Goal: Information Seeking & Learning: Compare options

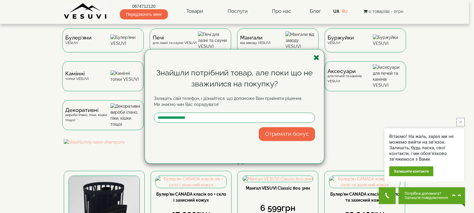
click at [315, 58] on icon "button" at bounding box center [316, 57] width 6 height 7
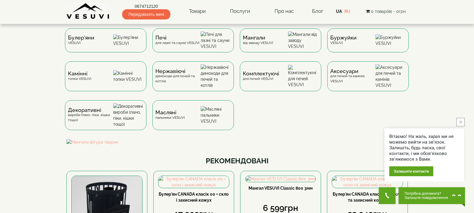
click at [461, 121] on icon "close button" at bounding box center [460, 122] width 3 height 3
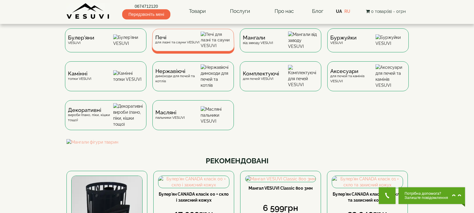
click at [201, 45] on div "Печі для лазні та сауни VESUVI" at bounding box center [193, 40] width 83 height 22
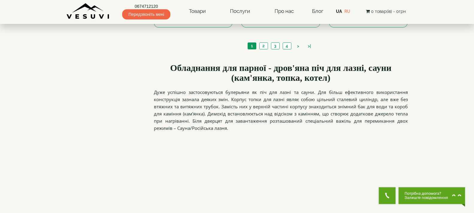
scroll to position [719, 0]
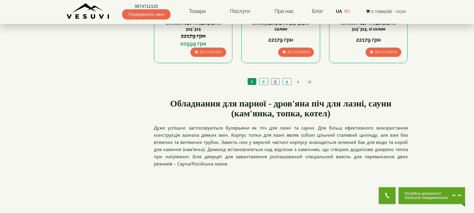
click at [278, 81] on link "3" at bounding box center [275, 81] width 8 height 6
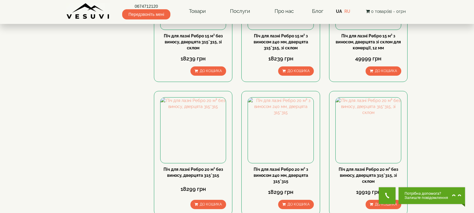
scroll to position [329, 0]
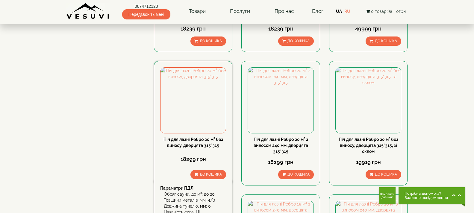
click at [193, 137] on div "Піч для лазні Ребро 20 м³ без виносу, дверцята 315*315" at bounding box center [193, 143] width 66 height 12
click at [193, 141] on link "Піч для лазні Ребро 20 м³ без виносу, дверцята 315*315" at bounding box center [193, 142] width 60 height 11
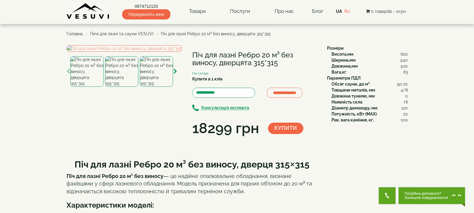
drag, startPoint x: 193, startPoint y: 52, endPoint x: 278, endPoint y: 62, distance: 84.7
click at [278, 62] on h1 "Піч для лазні Ребро 20 м³ без виносу, дверцята 315*315" at bounding box center [255, 59] width 126 height 16
copy h1 "Піч для лазні Ребро 20 м³ без виносу, дверцята 315*315"
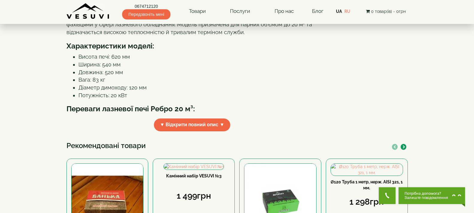
scroll to position [150, 0]
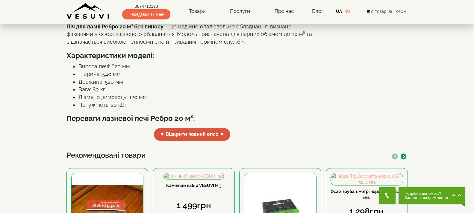
click at [166, 141] on span "▼ Відкрити повний опис ▼" at bounding box center [192, 134] width 77 height 13
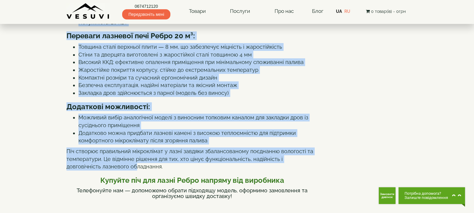
scroll to position [245, 0]
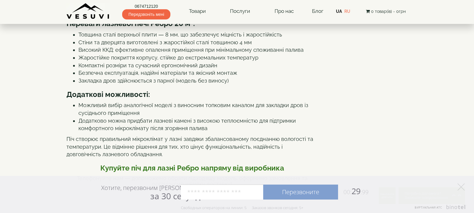
drag, startPoint x: 75, startPoint y: 70, endPoint x: 241, endPoint y: 124, distance: 174.6
click at [241, 124] on div "Піч для лазні Ребро 20 м³ без виносу, дверця 315×315 Піч для лазні Ребро 20 м³ …" at bounding box center [192, 201] width 252 height 584
click at [461, 184] on icon at bounding box center [460, 187] width 7 height 7
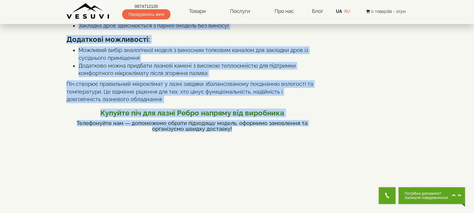
scroll to position [308, 0]
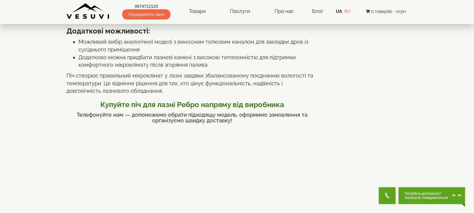
drag, startPoint x: 75, startPoint y: 90, endPoint x: 254, endPoint y: 73, distance: 179.9
click at [254, 73] on div "Піч для лазні Ребро 20 м³ без виносу, дверця 315×315 Піч для лазні Ребро 20 м³ …" at bounding box center [192, 138] width 252 height 584
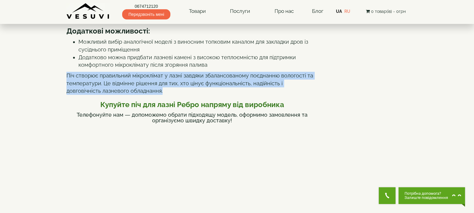
drag, startPoint x: 66, startPoint y: 128, endPoint x: 198, endPoint y: 143, distance: 132.0
click at [198, 95] on p "Піч створює правильний мікроклімат у лазні завдяки збалансованому поєднанню вол…" at bounding box center [192, 83] width 252 height 23
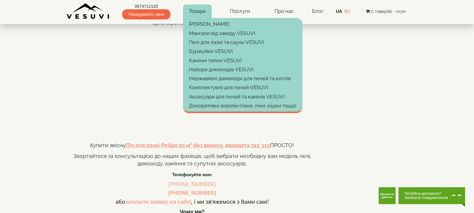
scroll to position [366, 0]
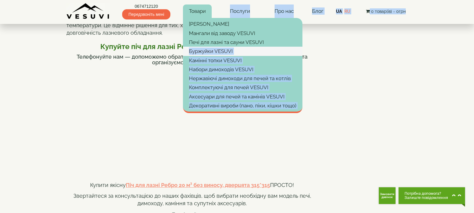
drag, startPoint x: 73, startPoint y: 59, endPoint x: 187, endPoint y: 53, distance: 113.6
click at [187, 53] on body "0674712120 Передзвоніть мені Товари Булер'яни VESUVI Мангали від заводу VESUVI …" at bounding box center [237, 203] width 474 height 1139
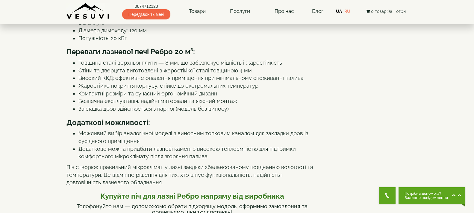
click at [159, 42] on li "Потужність: 20 кВт" at bounding box center [198, 38] width 240 height 8
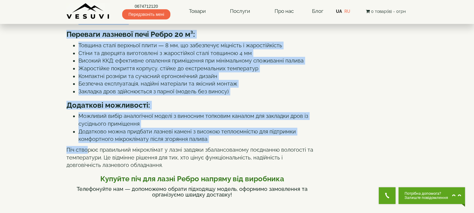
scroll to position [240, 0]
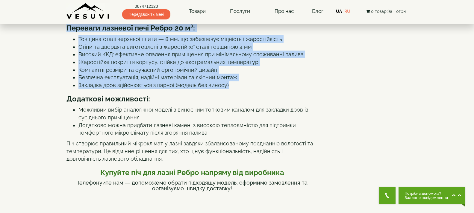
drag, startPoint x: 74, startPoint y: 119, endPoint x: 243, endPoint y: 140, distance: 170.4
click at [243, 140] on div "Піч для лазні Ребро 20 м³ без виносу, дверця 315×315 Піч для лазні Ребро 20 м³ …" at bounding box center [192, 205] width 252 height 584
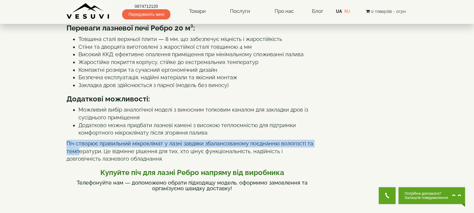
drag, startPoint x: 64, startPoint y: 196, endPoint x: 80, endPoint y: 203, distance: 17.5
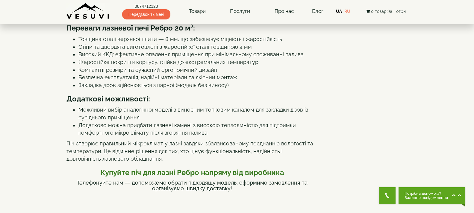
click at [113, 51] on li "Стіни та дверцята виготовлені з жаростійкої сталі товщиною 4 мм" at bounding box center [198, 47] width 240 height 8
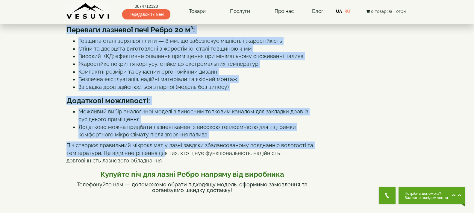
scroll to position [246, 0]
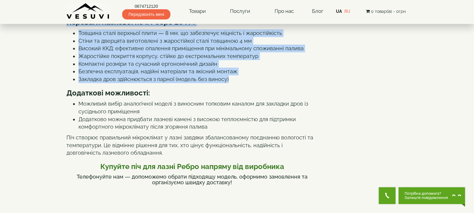
drag, startPoint x: 75, startPoint y: 36, endPoint x: 235, endPoint y: 136, distance: 189.0
click at [235, 136] on div "Піч для лазні Ребро 20 м³ без виносу, дверця 315×315 Піч для лазні Ребро 20 м³ …" at bounding box center [192, 199] width 252 height 584
copy div "Піч для лазні Ребро 20 м³ без виносу, дверця 315×315 Піч для лазні Ребро 20 м³ …"
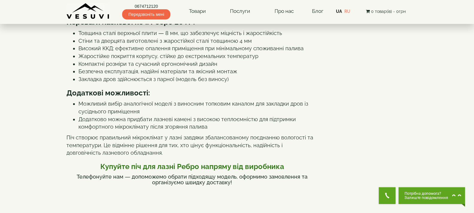
click at [154, 115] on li "Можливий вибір аналогічної моделі з виносним топковим каналом для закладки дров…" at bounding box center [198, 107] width 240 height 15
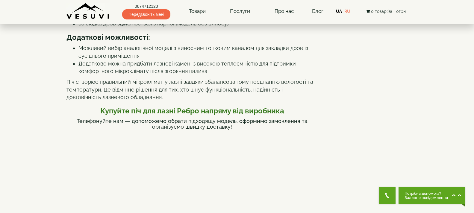
scroll to position [306, 0]
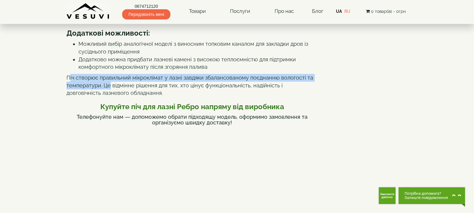
drag, startPoint x: 68, startPoint y: 130, endPoint x: 110, endPoint y: 142, distance: 43.6
click at [110, 97] on p "Піч створює правильний мікроклімат у лазні завдяки збалансованому поєднанню вол…" at bounding box center [192, 85] width 252 height 23
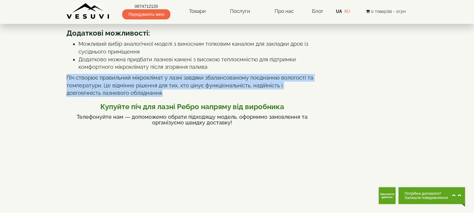
drag, startPoint x: 67, startPoint y: 132, endPoint x: 131, endPoint y: 146, distance: 65.2
click at [131, 97] on p "Піч створює правильний мікроклімат у лазні завдяки збалансованому поєднанню вол…" at bounding box center [192, 85] width 252 height 23
copy p "Піч створює правильний мікроклімат у лазні завдяки збалансованому поєднанню вол…"
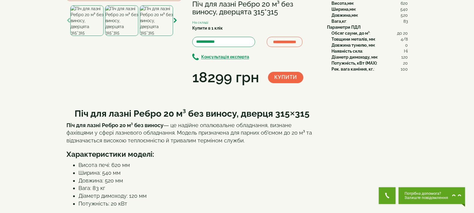
scroll to position [0, 0]
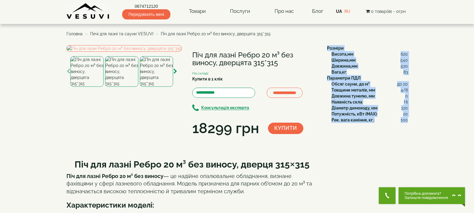
drag, startPoint x: 327, startPoint y: 47, endPoint x: 407, endPoint y: 125, distance: 111.8
copy div "Розміри Висота,мм : 620 Ширина,мм : 540 Довжина,мм : 520 Вага,кг : 83 Параметри…"
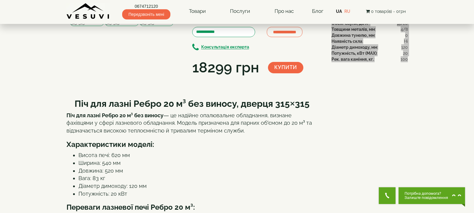
scroll to position [30, 0]
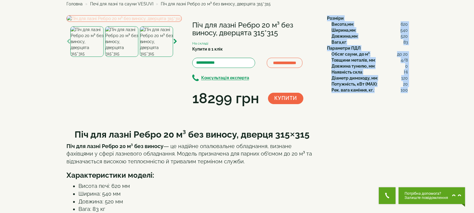
click at [144, 22] on img at bounding box center [123, 18] width 115 height 7
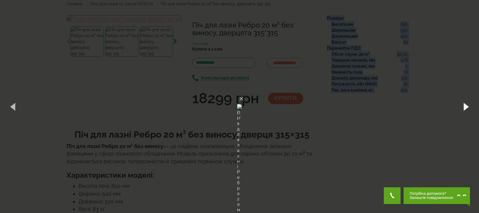
click at [464, 106] on button "button" at bounding box center [465, 106] width 27 height 33
click at [463, 101] on button "button" at bounding box center [465, 106] width 27 height 33
click at [464, 107] on button "button" at bounding box center [465, 106] width 27 height 33
click at [460, 109] on button "button" at bounding box center [465, 106] width 27 height 33
click at [244, 92] on button "×" at bounding box center [241, 98] width 5 height 13
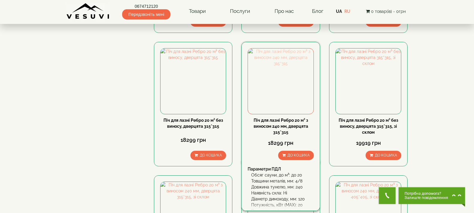
scroll to position [359, 0]
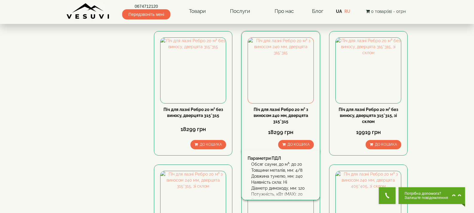
click at [292, 110] on link "Піч для лазні Ребро 20 м³ з виносом 240 мм, дверцята 315*315" at bounding box center [281, 115] width 54 height 17
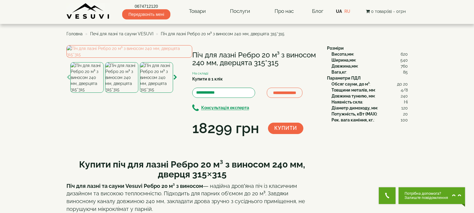
drag, startPoint x: 193, startPoint y: 53, endPoint x: 283, endPoint y: 66, distance: 91.1
click at [283, 66] on h1 "Піч для лазні Ребро 20 м³ з виносом 240 мм, дверцята 315*315" at bounding box center [255, 59] width 126 height 16
copy h1 "Піч для лазні Ребро 20 м³ з виносом 240 мм, дверцята 315*315"
click at [243, 139] on div "**********" at bounding box center [194, 91] width 256 height 93
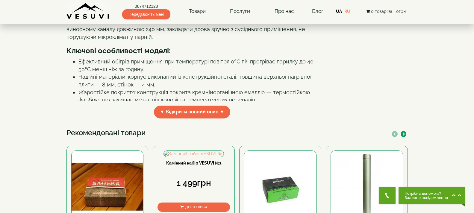
scroll to position [180, 0]
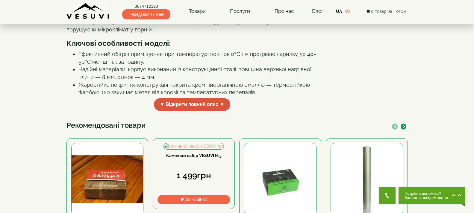
click at [217, 111] on span "▼ Відкрити повний опис ▼" at bounding box center [192, 104] width 77 height 13
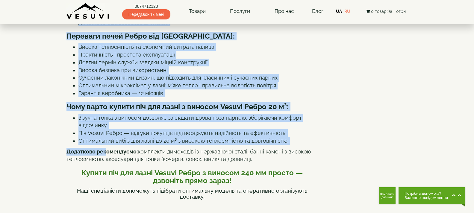
scroll to position [285, 0]
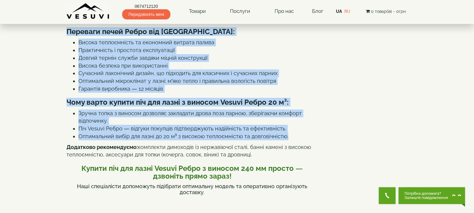
drag, startPoint x: 79, startPoint y: 35, endPoint x: 287, endPoint y: 193, distance: 260.3
click at [287, 193] on div "Купити піч для лазні Ребро 20 м³ з виносом 240 мм, дверця 315×315 Піч для лазні…" at bounding box center [192, 185] width 252 height 633
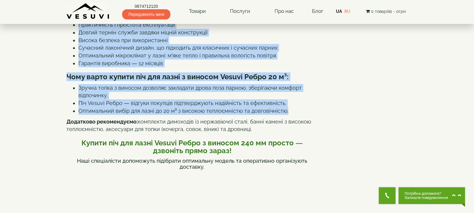
scroll to position [345, 0]
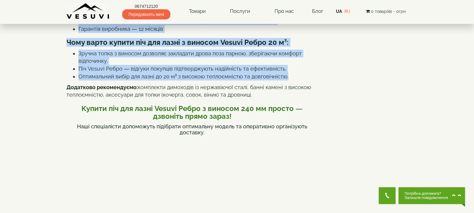
copy div "Купити піч для лазні Ребро 20 м³ з виносом 240 мм, дверця 315×315 Піч для лазні…"
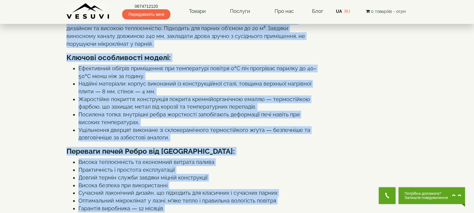
scroll to position [16, 0]
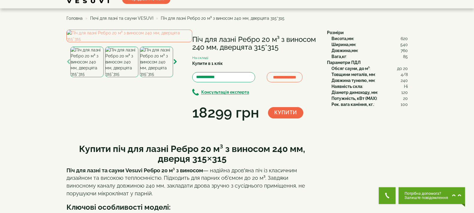
click at [240, 123] on div "**********" at bounding box center [194, 76] width 256 height 93
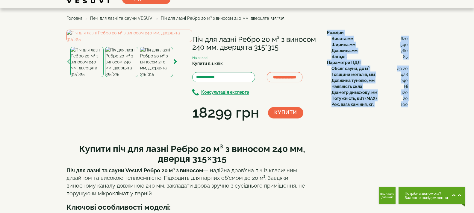
drag, startPoint x: 327, startPoint y: 31, endPoint x: 407, endPoint y: 108, distance: 111.4
copy div "Розміри Висота,мм : 620 Ширина,мм : 540 Довжина,мм : 760 Вага,кг : 85 Параметри…"
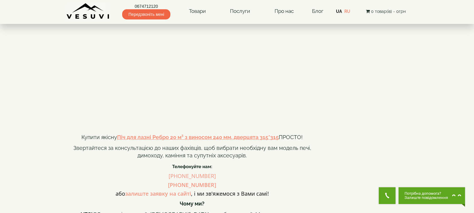
scroll to position [465, 0]
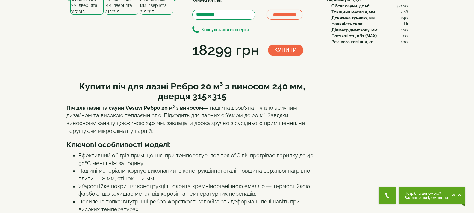
scroll to position [0, 0]
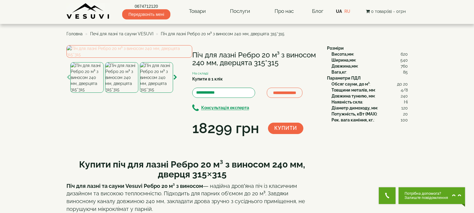
click at [137, 58] on img at bounding box center [129, 51] width 126 height 13
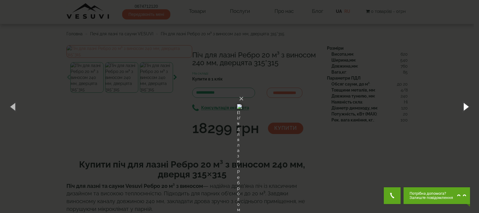
click at [461, 103] on button "button" at bounding box center [465, 106] width 27 height 33
click at [465, 105] on button "button" at bounding box center [465, 106] width 27 height 33
click at [461, 104] on button "button" at bounding box center [465, 106] width 27 height 33
click at [462, 110] on button "button" at bounding box center [465, 106] width 27 height 33
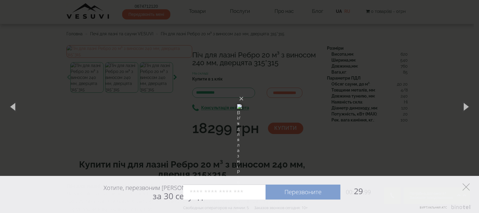
click at [466, 188] on icon at bounding box center [466, 187] width 7 height 7
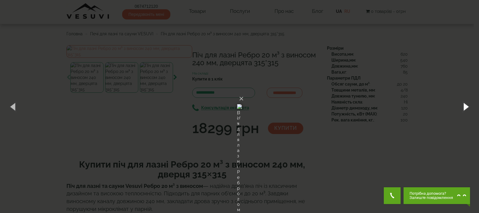
click at [465, 108] on button "button" at bounding box center [465, 106] width 27 height 33
click at [466, 105] on button "button" at bounding box center [465, 106] width 27 height 33
click at [465, 100] on button "button" at bounding box center [465, 106] width 27 height 33
click at [244, 92] on button "×" at bounding box center [241, 98] width 5 height 13
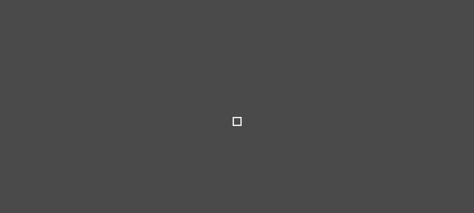
select select
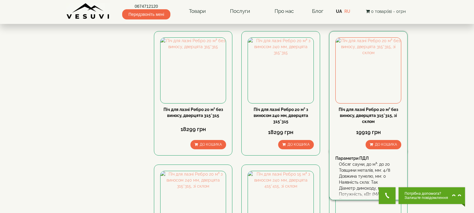
click at [382, 113] on link "Піч для лазні Ребро 20 м³ без виносу, дверцята 315*315, зі склом" at bounding box center [369, 115] width 60 height 17
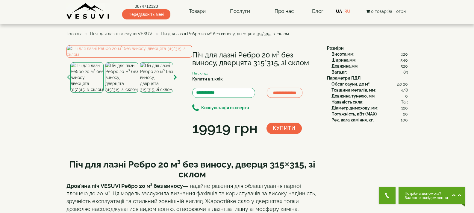
drag, startPoint x: 191, startPoint y: 53, endPoint x: 310, endPoint y: 62, distance: 119.5
click at [310, 62] on div "**********" at bounding box center [194, 91] width 256 height 93
click at [241, 139] on div "**********" at bounding box center [194, 91] width 256 height 93
drag, startPoint x: 193, startPoint y: 56, endPoint x: 309, endPoint y: 63, distance: 117.0
click at [309, 63] on h1 "Піч для лазні Ребро 20 м³ без виносу, дверцята 315*315, зі склом" at bounding box center [255, 59] width 126 height 16
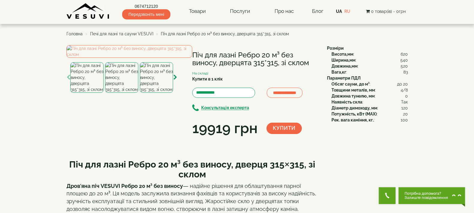
copy h1 "Піч для лазні Ребро 20 м³ без виносу, дверцята 315*315, зі склом"
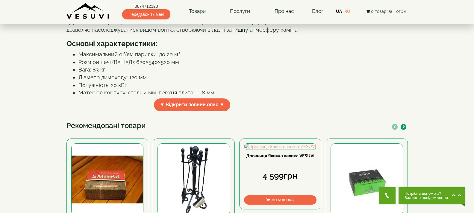
scroll to position [210, 0]
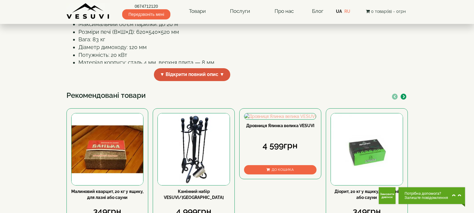
click at [184, 81] on span "▼ Відкрити повний опис ▼" at bounding box center [192, 74] width 77 height 13
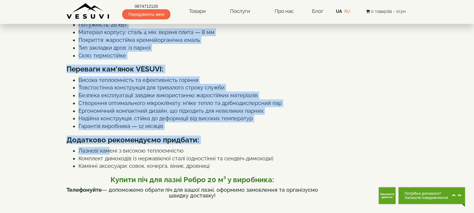
scroll to position [241, 0]
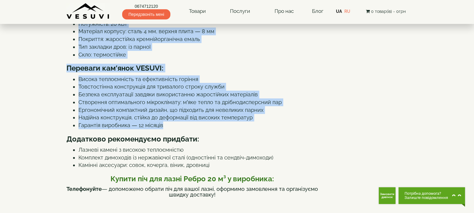
drag, startPoint x: 70, startPoint y: 68, endPoint x: 185, endPoint y: 178, distance: 159.3
click at [185, 178] on div "Піч для лазні Ребро 20 м³ без виносу, дверця 315×315, зі склом Дров’яна піч VES…" at bounding box center [192, 208] width 252 height 591
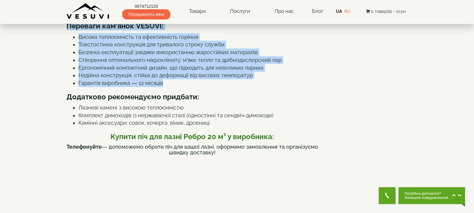
scroll to position [271, 0]
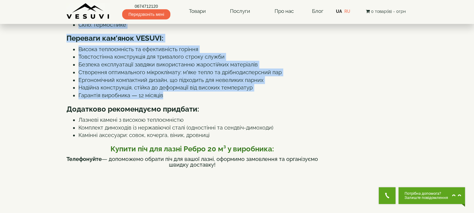
copy div "Піч для лазні Ребро 20 м³ без виносу, дверця 315×315, зі склом Дров’яна піч VES…"
click at [143, 76] on li "Створення оптимального мікроклімату: м’яке тепло та дрібнодисперсний пар" at bounding box center [198, 73] width 240 height 8
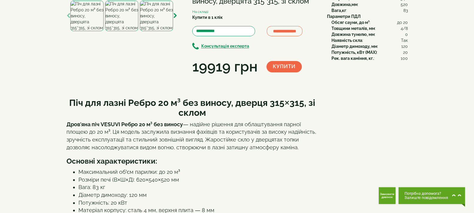
scroll to position [0, 0]
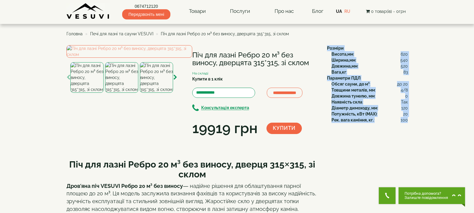
drag, startPoint x: 337, startPoint y: 51, endPoint x: 407, endPoint y: 125, distance: 101.9
copy div "Розміри Висота,мм : 620 Ширина,мм : 540 Довжина,мм : 520 Вага,кг : 83 Параметри…"
click at [112, 58] on img at bounding box center [129, 51] width 126 height 13
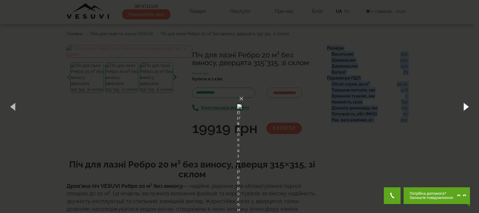
click at [467, 107] on button "button" at bounding box center [465, 106] width 27 height 33
click at [465, 107] on button "button" at bounding box center [465, 106] width 27 height 33
click at [468, 106] on button "button" at bounding box center [465, 106] width 27 height 33
click at [464, 103] on button "button" at bounding box center [465, 106] width 27 height 33
drag, startPoint x: 465, startPoint y: 104, endPoint x: 458, endPoint y: 104, distance: 7.5
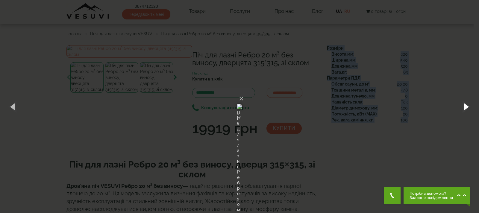
click at [465, 104] on button "button" at bounding box center [465, 106] width 27 height 33
click at [460, 102] on button "button" at bounding box center [465, 106] width 27 height 33
click at [459, 107] on button "button" at bounding box center [465, 106] width 27 height 33
click at [465, 104] on button "button" at bounding box center [465, 106] width 27 height 33
click at [244, 92] on button "×" at bounding box center [241, 98] width 5 height 13
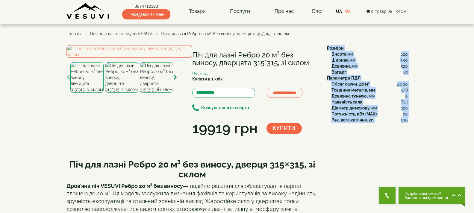
click at [349, 86] on b "Обсяг сауни, до м³" at bounding box center [350, 84] width 38 height 5
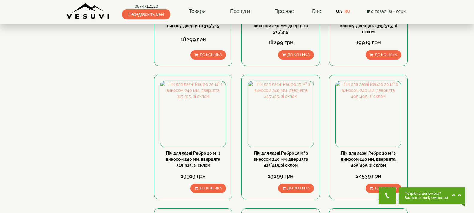
scroll to position [479, 0]
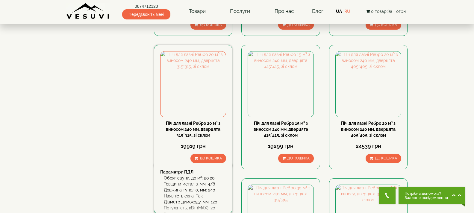
click at [182, 127] on link "Піч для лазні Ребро 20 м³ з виносом 240 мм, дверцята 315*315, зі склом" at bounding box center [193, 129] width 54 height 17
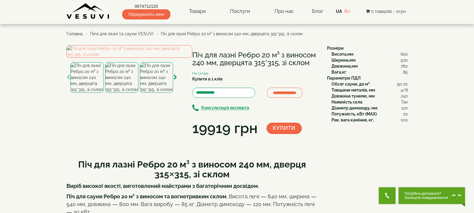
drag, startPoint x: 193, startPoint y: 51, endPoint x: 304, endPoint y: 62, distance: 111.3
click at [309, 63] on h1 "Піч для лазні Ребро 20 м³ з виносом 240 мм, дверцята 315*315, зі склом" at bounding box center [255, 59] width 126 height 16
copy h1 "Піч для лазні Ребро 20 м³ з виносом 240 мм, дверцята 315*315, зі склом"
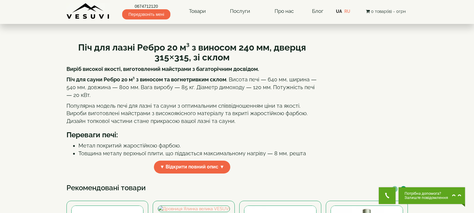
scroll to position [150, 0]
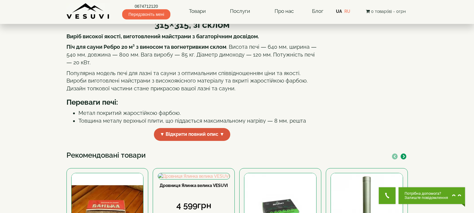
click at [180, 141] on span "▼ Відкрити повний опис ▼" at bounding box center [192, 134] width 77 height 13
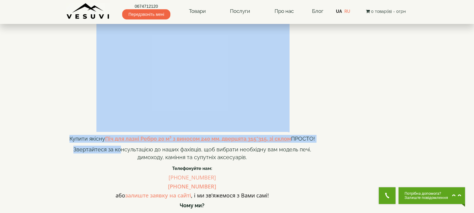
scroll to position [349, 0]
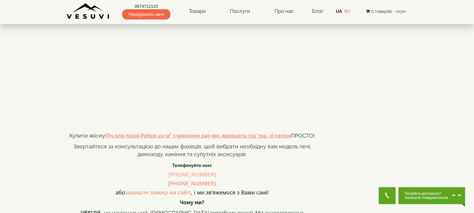
drag, startPoint x: 93, startPoint y: 79, endPoint x: 233, endPoint y: 32, distance: 148.3
click at [233, 32] on div "Піч для лазні Ребро 20 м³ з виносом 240 мм, дверця 315×315, зі склом Виріб висо…" at bounding box center [192, 64] width 252 height 518
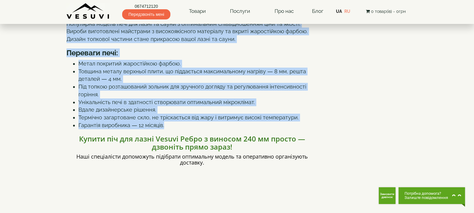
scroll to position [199, 0]
copy div "Lor ips dolor Sitam 71 c³ a elitsed 681 do, eiusmo 998×318, te incid Utlab etdo…"
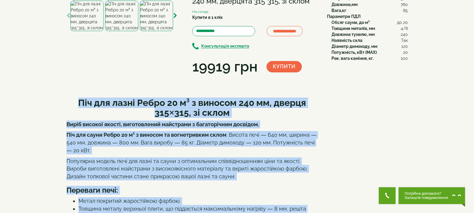
scroll to position [0, 0]
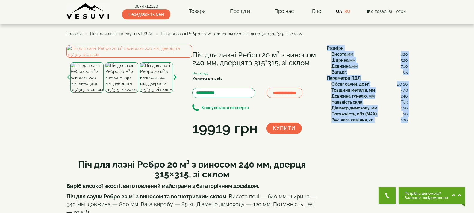
drag, startPoint x: 326, startPoint y: 46, endPoint x: 407, endPoint y: 123, distance: 111.8
copy div "Розміри Висота,мм : 620 Ширина,мм : 520 Довжина,мм : 760 Вага,кг : 85 Параметри…"
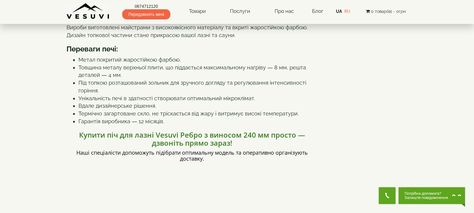
scroll to position [210, 0]
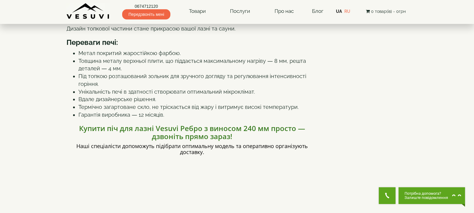
click at [182, 72] on li "Товщина металу верхньої плити, що піддається максимальному нагріву — 8 мм, решт…" at bounding box center [198, 64] width 240 height 15
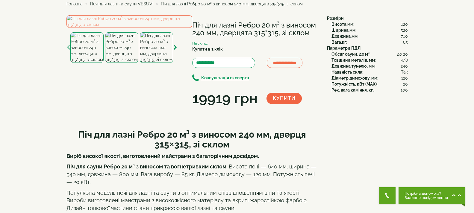
scroll to position [0, 0]
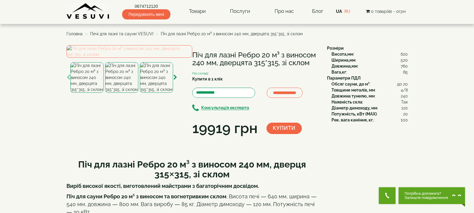
click at [129, 58] on img at bounding box center [129, 51] width 126 height 13
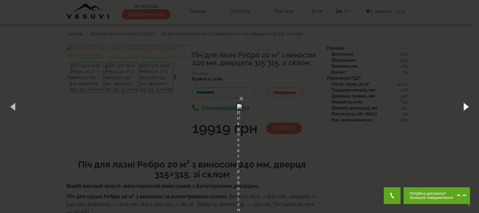
click at [467, 104] on button "button" at bounding box center [465, 106] width 27 height 33
click at [467, 102] on button "button" at bounding box center [465, 106] width 27 height 33
click at [464, 111] on button "button" at bounding box center [465, 106] width 27 height 33
click at [469, 107] on button "button" at bounding box center [465, 106] width 27 height 33
click at [244, 92] on button "×" at bounding box center [241, 98] width 5 height 13
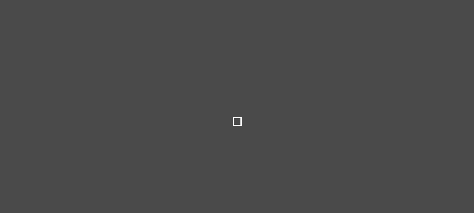
select select
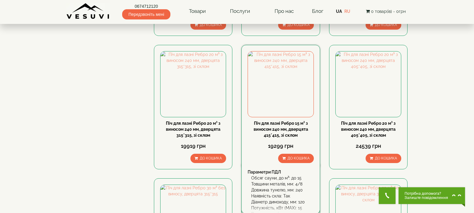
click at [284, 124] on link "Піч для лазні Ребро 15 м³ з виносом 240 мм, дверцята 415*415, зі склом" at bounding box center [281, 129] width 54 height 17
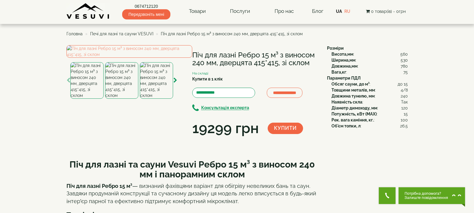
drag, startPoint x: 192, startPoint y: 53, endPoint x: 310, endPoint y: 61, distance: 118.5
click at [310, 61] on h1 "Піч для лазні Ребро 15 м³ з виносом 240 мм, дверцята 415*415, зі склом" at bounding box center [255, 59] width 126 height 16
copy h1 "Піч для лазні Ребро 15 м³ з виносом 240 мм, дверцята 415*415, зі склом"
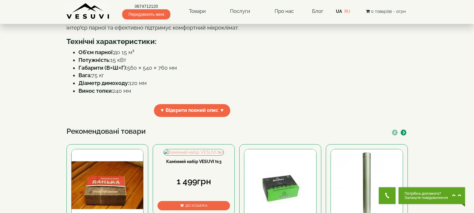
scroll to position [180, 0]
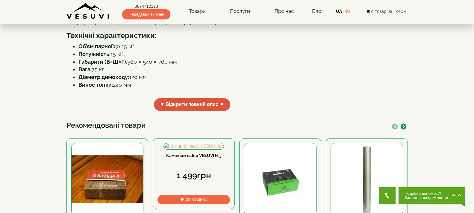
click at [212, 111] on span "▼ Відкрити повний опис ▼" at bounding box center [192, 104] width 77 height 13
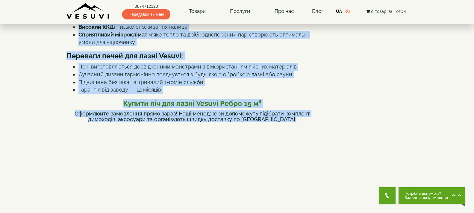
scroll to position [321, 0]
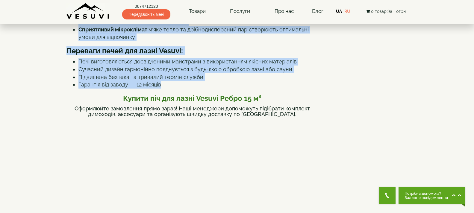
drag, startPoint x: 68, startPoint y: 37, endPoint x: 225, endPoint y: 141, distance: 187.7
click at [227, 143] on div "Піч для лазні та сауни Vesuvi Ребро 15 м³ з виносом 240 мм і панорамним склом П…" at bounding box center [192, 127] width 252 height 591
copy div "Піч для лазні та сауни Vesuvi Ребро 15 м³ з виносом 240 мм і панорамним склом П…"
click at [143, 73] on li "Сучасний дизайн гармонійно поєднується з будь-якою обробкою лазні або сауни" at bounding box center [198, 70] width 240 height 8
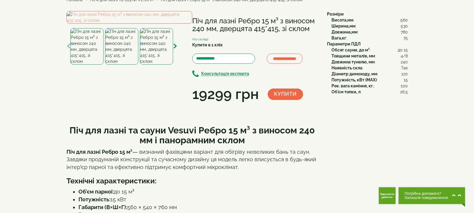
scroll to position [0, 0]
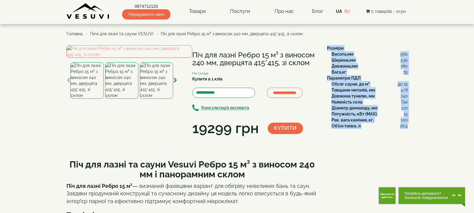
drag, startPoint x: 327, startPoint y: 47, endPoint x: 407, endPoint y: 129, distance: 114.5
copy div "Розміри Висота,мм : 560 Ширина,мм : 530 Довжина,мм : 780 Вага,кг : 75 Параметри…"
drag, startPoint x: 191, startPoint y: 56, endPoint x: 309, endPoint y: 64, distance: 118.3
click at [309, 64] on div "**********" at bounding box center [194, 91] width 256 height 93
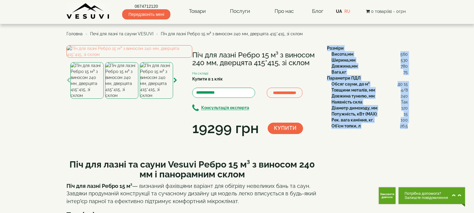
copy div "Піч для лазні Ребро 15 м³ з виносом 240 мм, дверцята 415*415, зі склом"
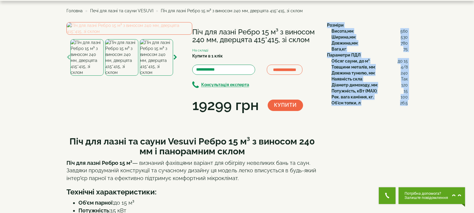
scroll to position [30, 0]
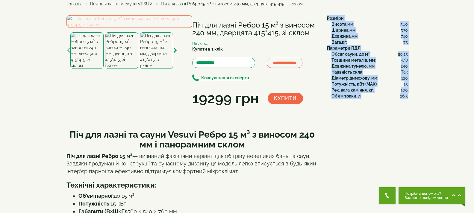
click at [135, 28] on img at bounding box center [129, 21] width 126 height 13
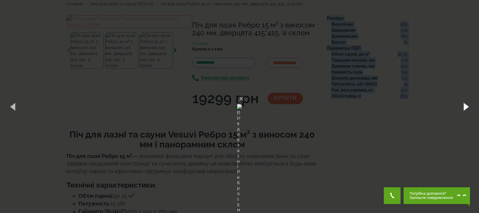
click at [465, 105] on button "button" at bounding box center [465, 106] width 27 height 33
click at [462, 104] on button "button" at bounding box center [465, 106] width 27 height 33
click at [465, 102] on button "button" at bounding box center [465, 106] width 27 height 33
click at [468, 107] on button "button" at bounding box center [465, 106] width 27 height 33
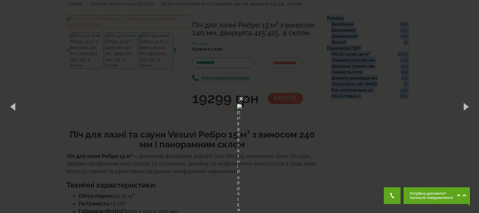
click at [244, 92] on button "×" at bounding box center [241, 98] width 5 height 13
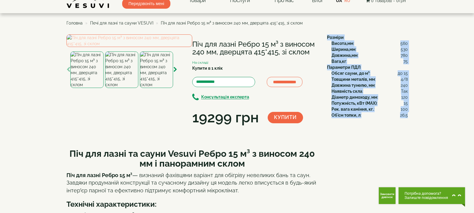
scroll to position [0, 0]
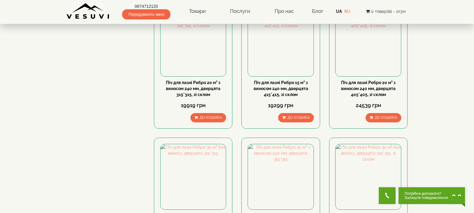
scroll to position [509, 0]
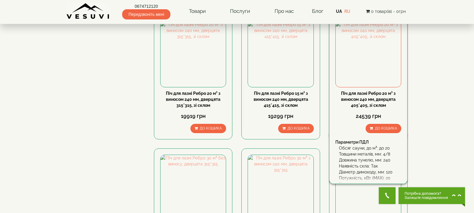
click at [387, 96] on div "Піч для лазні Ребро 20 м³ з виносом 240 мм, дверцята 405*405, зі склом" at bounding box center [368, 99] width 66 height 18
click at [378, 98] on link "Піч для лазні Ребро 20 м³ з виносом 240 мм, дверцята 405*405, зі склом" at bounding box center [368, 99] width 54 height 17
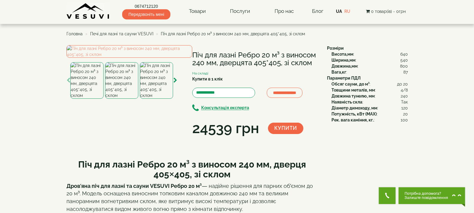
drag, startPoint x: 192, startPoint y: 53, endPoint x: 313, endPoint y: 65, distance: 121.5
click at [313, 67] on h1 "Піч для лазні Ребро 20 м³ з виносом 240 мм, дверцята 405*405, зі склом" at bounding box center [255, 59] width 126 height 16
copy h1 "Піч для лазні Ребро 20 м³ з виносом 240 мм, дверцята 405*405, зі склом"
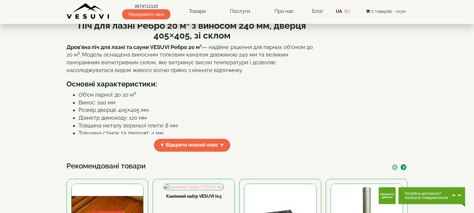
scroll to position [150, 0]
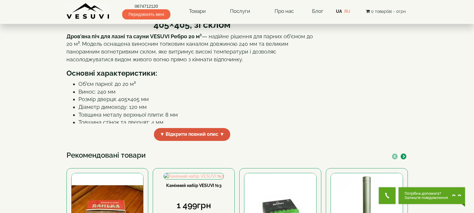
click at [200, 141] on span "▼ Відкрити повний опис ▼" at bounding box center [192, 134] width 77 height 13
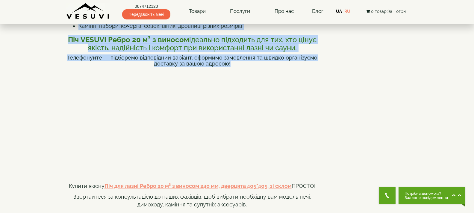
scroll to position [390, 0]
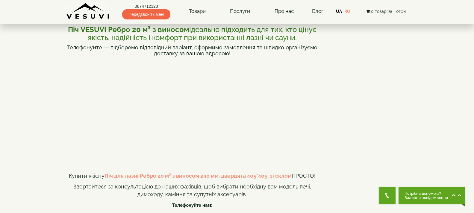
drag, startPoint x: 79, startPoint y: 68, endPoint x: 211, endPoint y: 31, distance: 136.3
click at [211, 31] on div "Піч для лазні Ребро 20 м³ з виносом 240 мм, дверця 405×405, зі склом Дров’яна п…" at bounding box center [192, 62] width 252 height 599
copy div "Піч для лазні Ребро 20 м³ з виносом 240 мм, дверця 405×405, зі склом Дров’яна п…"
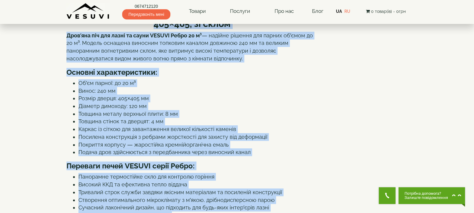
scroll to position [1, 0]
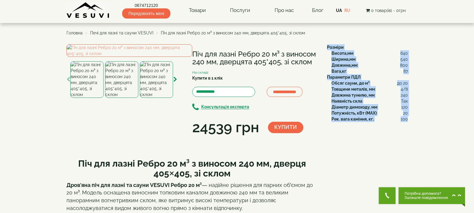
drag, startPoint x: 326, startPoint y: 45, endPoint x: 407, endPoint y: 123, distance: 112.5
copy div "Розміри Висота,мм : 640 Ширина,мм : 540 Довжина,мм : 800 Вага,кг : 87 Параметри…"
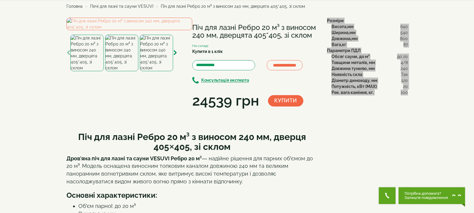
scroll to position [0, 0]
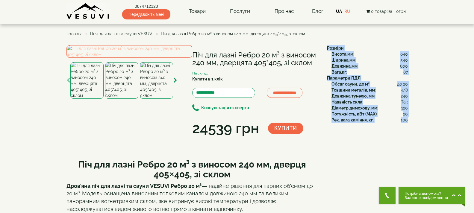
click at [155, 58] on img at bounding box center [129, 51] width 126 height 13
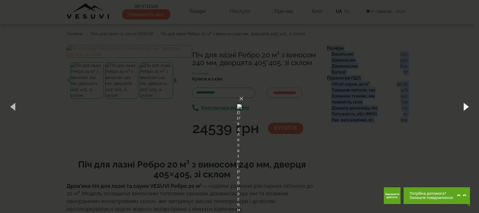
click at [465, 106] on button "button" at bounding box center [465, 106] width 27 height 33
click at [468, 106] on button "button" at bounding box center [465, 106] width 27 height 33
click at [467, 108] on button "button" at bounding box center [465, 106] width 27 height 33
click at [468, 108] on button "button" at bounding box center [465, 106] width 27 height 33
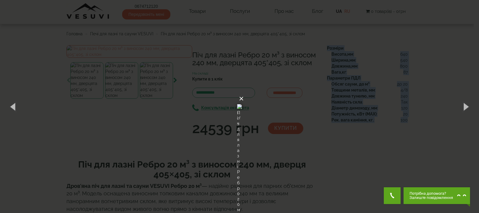
click at [244, 92] on button "×" at bounding box center [241, 98] width 5 height 13
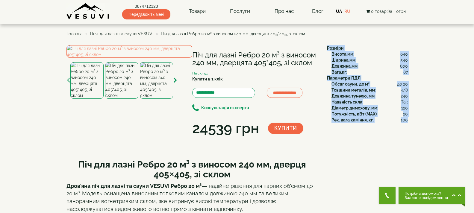
click at [366, 108] on b "Діаметр димоходу, мм" at bounding box center [354, 108] width 46 height 5
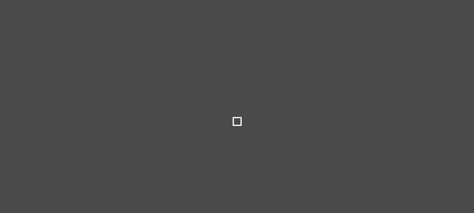
select select
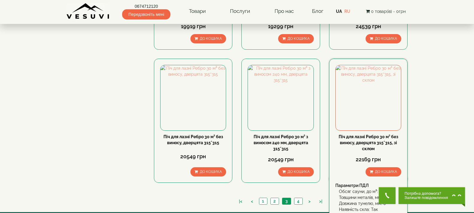
scroll to position [629, 0]
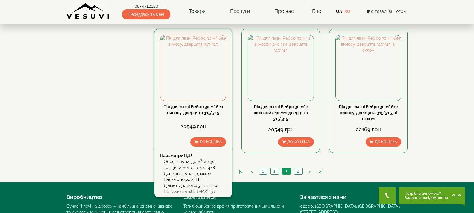
click at [207, 113] on link "Піч для лазні Ребро 30 м³ без виносу, дверцята 315*315" at bounding box center [193, 109] width 60 height 11
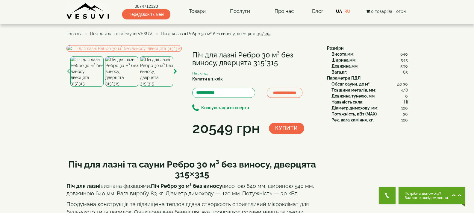
drag, startPoint x: 192, startPoint y: 53, endPoint x: 278, endPoint y: 67, distance: 86.7
click at [278, 67] on h1 "Піч для лазні Ребро 30 м³ без виносу, дверцята 315*315" at bounding box center [255, 59] width 126 height 16
copy h1 "Піч для лазні Ребро 30 м³ без виносу, дверцята 315*315"
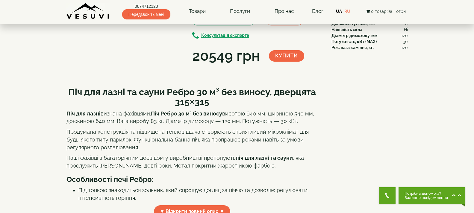
scroll to position [150, 0]
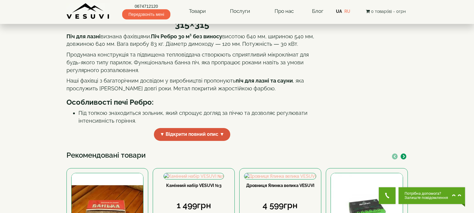
click at [185, 141] on span "▼ Відкрити повний опис ▼" at bounding box center [192, 134] width 77 height 13
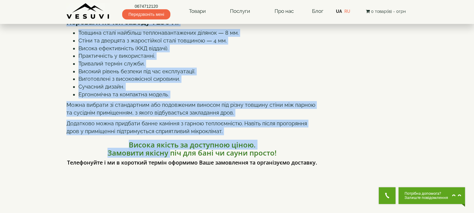
scroll to position [312, 0]
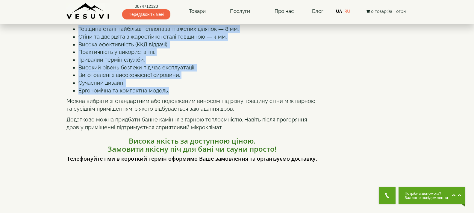
drag, startPoint x: 69, startPoint y: 68, endPoint x: 219, endPoint y: 145, distance: 168.2
click at [219, 145] on div "Піч для лазні та сауни Ребро 30 м³ без виносу, дверцята 315×315 Піч для лазні в…" at bounding box center [192, 154] width 252 height 626
copy div "Піч для лазні та сауни Ребро 30 м³ без виносу, дверцята 315×315 Піч для лазні в…"
click at [194, 56] on li "Практичність у використанні." at bounding box center [198, 52] width 240 height 8
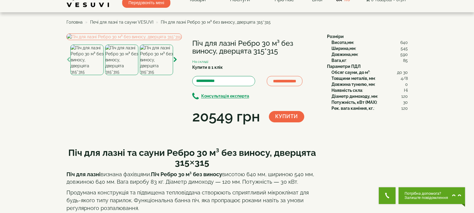
scroll to position [0, 0]
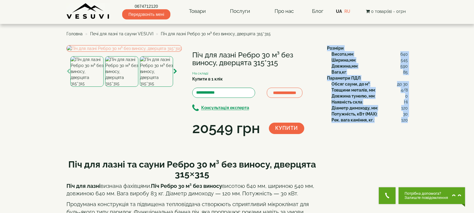
drag, startPoint x: 327, startPoint y: 45, endPoint x: 407, endPoint y: 122, distance: 111.0
click at [407, 122] on div "Розміри Висота,мм : 640 Ширина,мм : 545 Довжина,мм : 590 Вага,кг : 85 Параметри…" at bounding box center [364, 84] width 85 height 78
copy div "Розміри Висота,мм : 640 Ширина,мм : 545 Довжина,мм : 590 Вага,кг : 85 Параметри…"
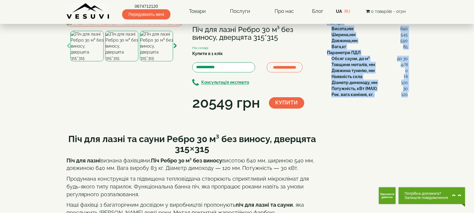
scroll to position [120, 0]
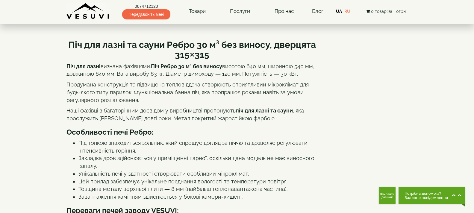
click at [239, 78] on p "Піч для лазні визнана фахівцями. Піч Ребро 30 м³ без виносу висотою 640 мм, шир…" at bounding box center [192, 70] width 252 height 15
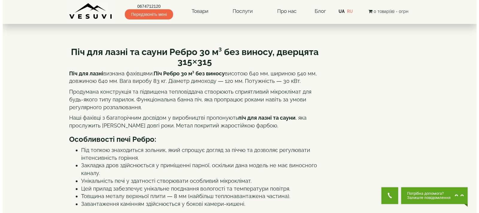
scroll to position [60, 0]
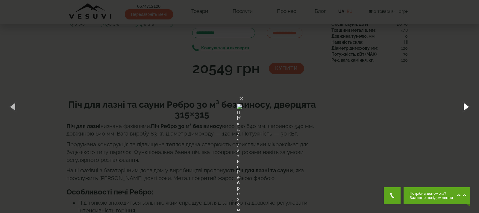
click at [468, 108] on button "button" at bounding box center [465, 106] width 27 height 33
click at [462, 105] on button "button" at bounding box center [465, 106] width 27 height 33
click at [466, 103] on button "button" at bounding box center [465, 106] width 27 height 33
click at [469, 107] on button "button" at bounding box center [465, 106] width 27 height 33
click at [244, 92] on button "×" at bounding box center [241, 98] width 5 height 13
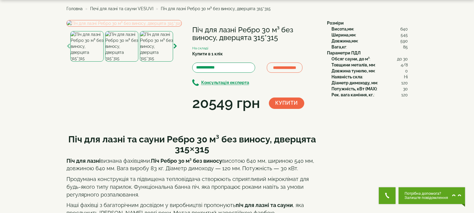
scroll to position [0, 0]
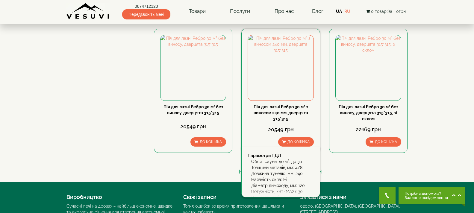
click at [299, 111] on link "Піч для лазні Ребро 30 м³ з виносом 240 мм, дверцята 315*315" at bounding box center [281, 112] width 54 height 17
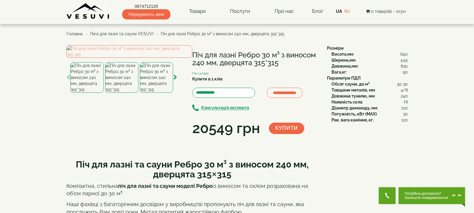
drag, startPoint x: 193, startPoint y: 53, endPoint x: 280, endPoint y: 64, distance: 87.9
click at [280, 64] on h1 "Піч для лазні Ребро 30 м³ з виносом 240 мм, дверцята 315*315" at bounding box center [255, 59] width 126 height 16
copy h1 "Піч для лазні Ребро 30 м³ з виносом 240 мм, дверцята 315*315"
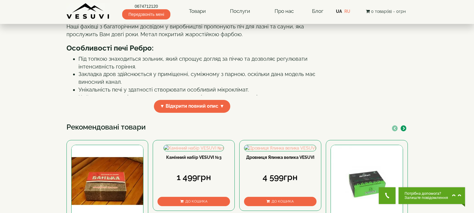
scroll to position [180, 0]
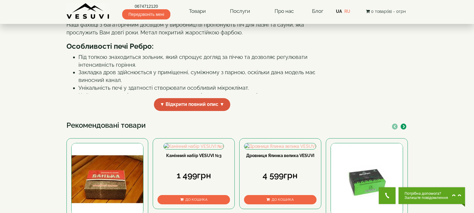
click at [187, 111] on span "▼ Відкрити повний опис ▼" at bounding box center [192, 104] width 77 height 13
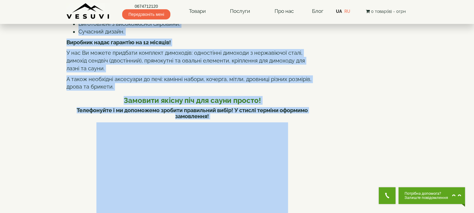
scroll to position [366, 0]
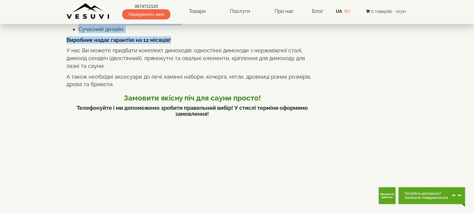
drag, startPoint x: 76, startPoint y: 37, endPoint x: 194, endPoint y: 93, distance: 130.8
click at [194, 93] on div "Піч для лазні та сауни Ребро 30 м³ з виносом 240 мм, дверцята 315×315 Компактна…" at bounding box center [192, 105] width 252 height 635
copy div "Піч для лазні та сауни Ребро 30 м³ з виносом 240 мм, дверцята 315×315 Компактна…"
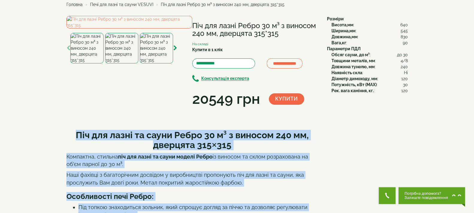
scroll to position [0, 0]
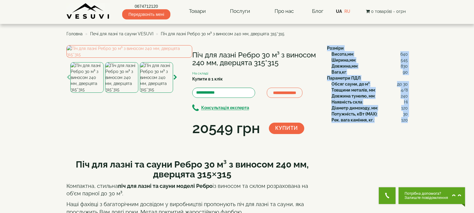
drag, startPoint x: 327, startPoint y: 48, endPoint x: 407, endPoint y: 123, distance: 109.7
click at [407, 123] on div "Розміри Висота,мм : 640 Ширина,мм : 545 Довжина,мм : 830 Вага,кг : 90 Параметри…" at bounding box center [364, 84] width 85 height 78
copy div "Розміри Висота,мм : 640 Ширина,мм : 545 Довжина,мм : 830 Вага,кг : 90 Параметри…"
click at [128, 58] on img at bounding box center [129, 51] width 126 height 13
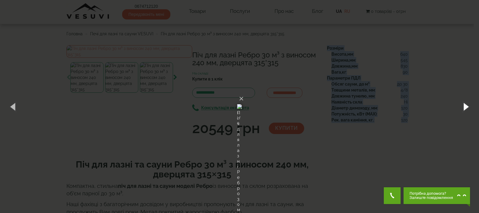
click at [469, 108] on button "button" at bounding box center [465, 106] width 27 height 33
click at [466, 106] on button "button" at bounding box center [465, 106] width 27 height 33
click at [466, 104] on button "button" at bounding box center [465, 106] width 27 height 33
click at [467, 105] on button "button" at bounding box center [465, 106] width 27 height 33
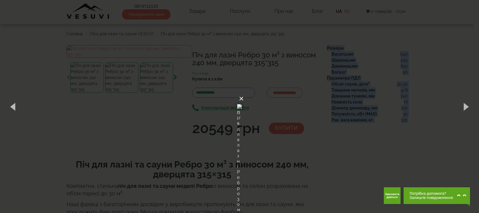
click at [244, 92] on button "×" at bounding box center [241, 98] width 5 height 13
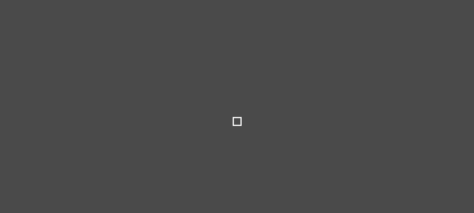
select select
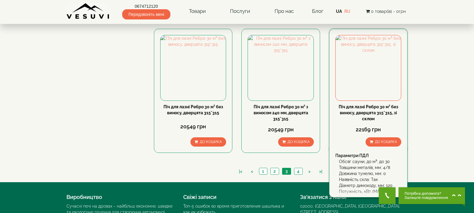
click at [370, 114] on link "Піч для лазні Ребро 30 м³ без виносу, дверцята 315*315, зі склом" at bounding box center [369, 112] width 60 height 17
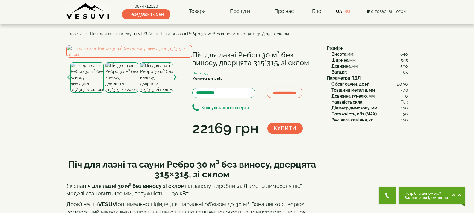
drag, startPoint x: 192, startPoint y: 55, endPoint x: 308, endPoint y: 63, distance: 116.4
click at [308, 63] on h1 "Піч для лазні Ребро 30 м³ без виносу, дверцята 315*315, зі склом" at bounding box center [255, 59] width 126 height 16
copy h1 "Піч для лазні Ребро 30 м³ без виносу, дверцята 315*315, зі склом"
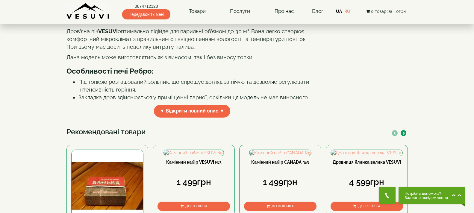
scroll to position [180, 0]
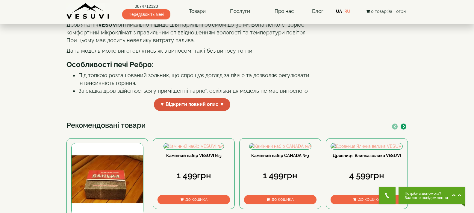
click at [186, 111] on span "▼ Відкрити повний опис ▼" at bounding box center [192, 104] width 77 height 13
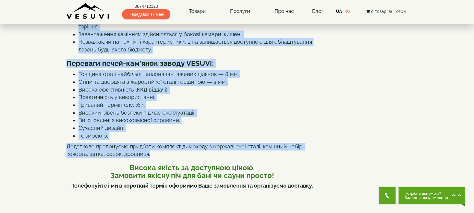
scroll to position [293, 0]
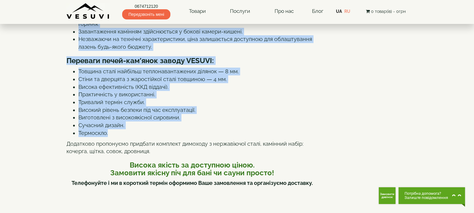
drag, startPoint x: 67, startPoint y: 99, endPoint x: 175, endPoint y: 178, distance: 134.1
click at [175, 178] on div "Піч для лазні та сауни Ребро 30 м³ без виносу, дверцята 315×315, зі склом Якісн…" at bounding box center [192, 176] width 252 height 631
copy div "Lor ips dolor si ametc Adipi 44 e³ sed doeius, temporin 008×645, ut labor Etdol…"
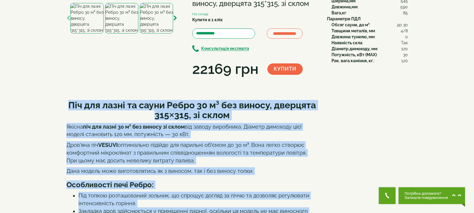
scroll to position [0, 0]
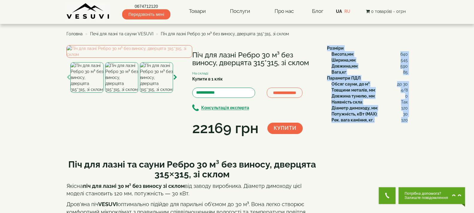
drag, startPoint x: 327, startPoint y: 47, endPoint x: 407, endPoint y: 124, distance: 111.0
copy div "Розміри Висота,мм : 640 Ширина,мм : 545 Довжина,мм : 590 Вага,кг : 85 Параметри…"
drag, startPoint x: 193, startPoint y: 52, endPoint x: 308, endPoint y: 66, distance: 115.5
click at [308, 66] on h1 "Піч для лазні Ребро 30 м³ без виносу, дверцята 315*315, зі склом" at bounding box center [255, 59] width 126 height 16
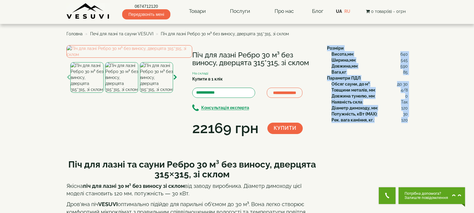
copy h1 "Піч для лазні Ребро 30 м³ без виносу, дверцята 315*315, зі склом"
click at [114, 58] on img at bounding box center [129, 51] width 126 height 13
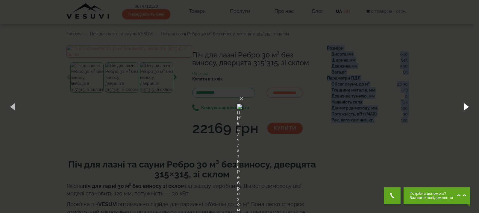
click at [465, 110] on button "button" at bounding box center [465, 106] width 27 height 33
click at [465, 106] on button "button" at bounding box center [465, 106] width 27 height 33
click at [466, 104] on button "button" at bounding box center [465, 106] width 27 height 33
click at [463, 108] on button "button" at bounding box center [465, 106] width 27 height 33
click at [463, 105] on button "button" at bounding box center [465, 106] width 27 height 33
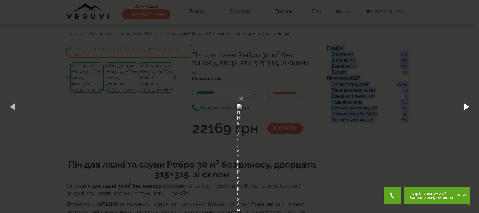
drag, startPoint x: 469, startPoint y: 107, endPoint x: 465, endPoint y: 104, distance: 5.1
click at [469, 107] on button "button" at bounding box center [465, 106] width 27 height 33
click at [468, 104] on button "button" at bounding box center [465, 106] width 27 height 33
click at [468, 100] on button "button" at bounding box center [465, 106] width 27 height 33
click at [244, 92] on button "×" at bounding box center [241, 98] width 5 height 13
